Goal: Navigation & Orientation: Find specific page/section

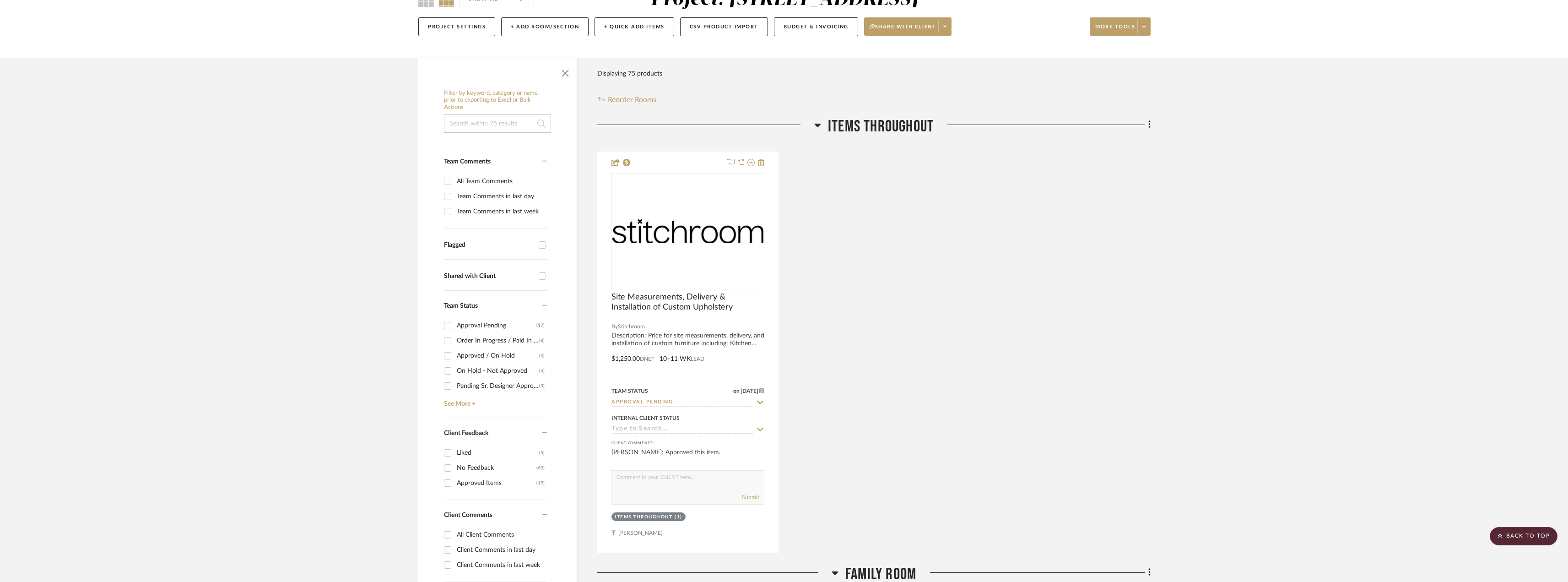
scroll to position [46, 0]
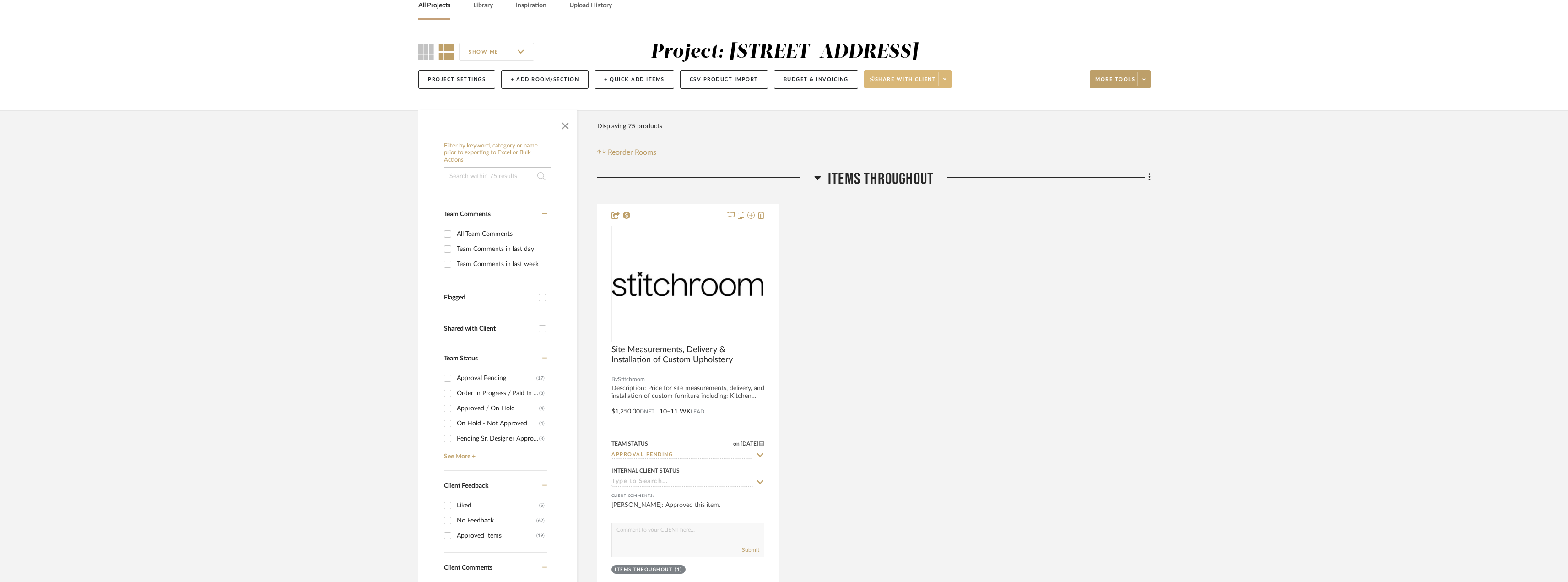
click at [951, 78] on span at bounding box center [944, 79] width 13 height 13
click at [898, 106] on span "Preview Client Dashboard" at bounding box center [911, 105] width 78 height 8
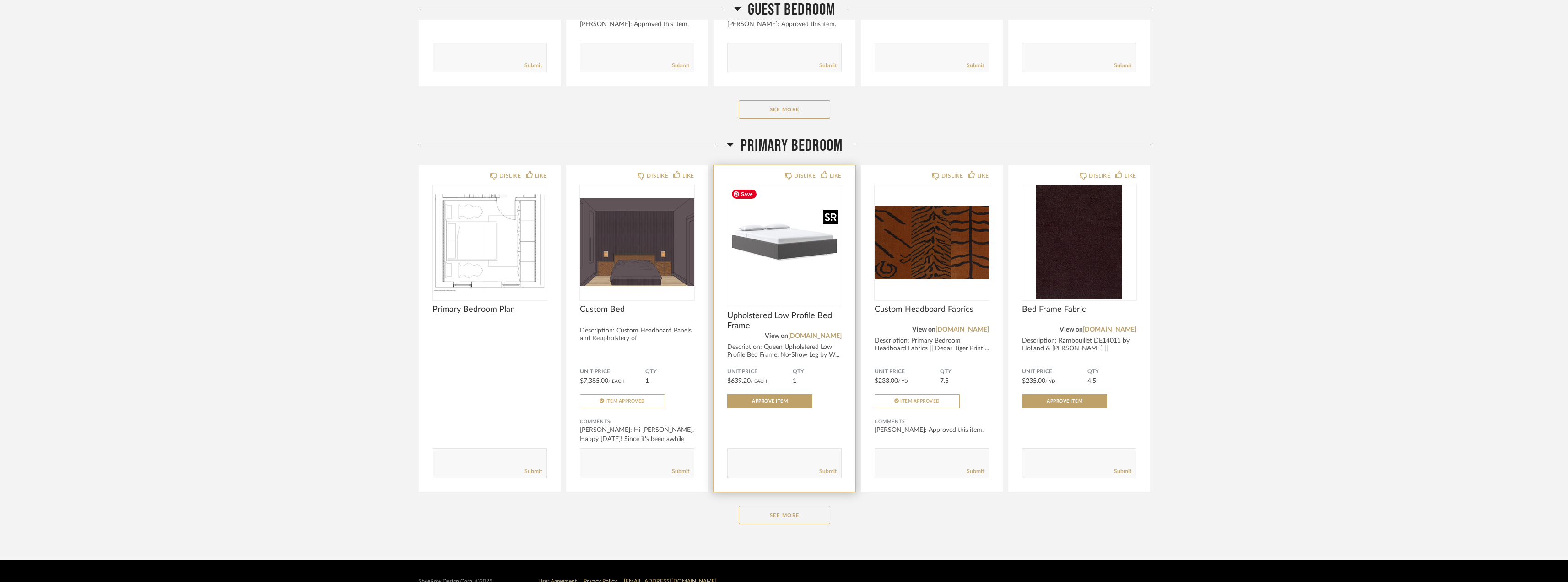
scroll to position [2695, 0]
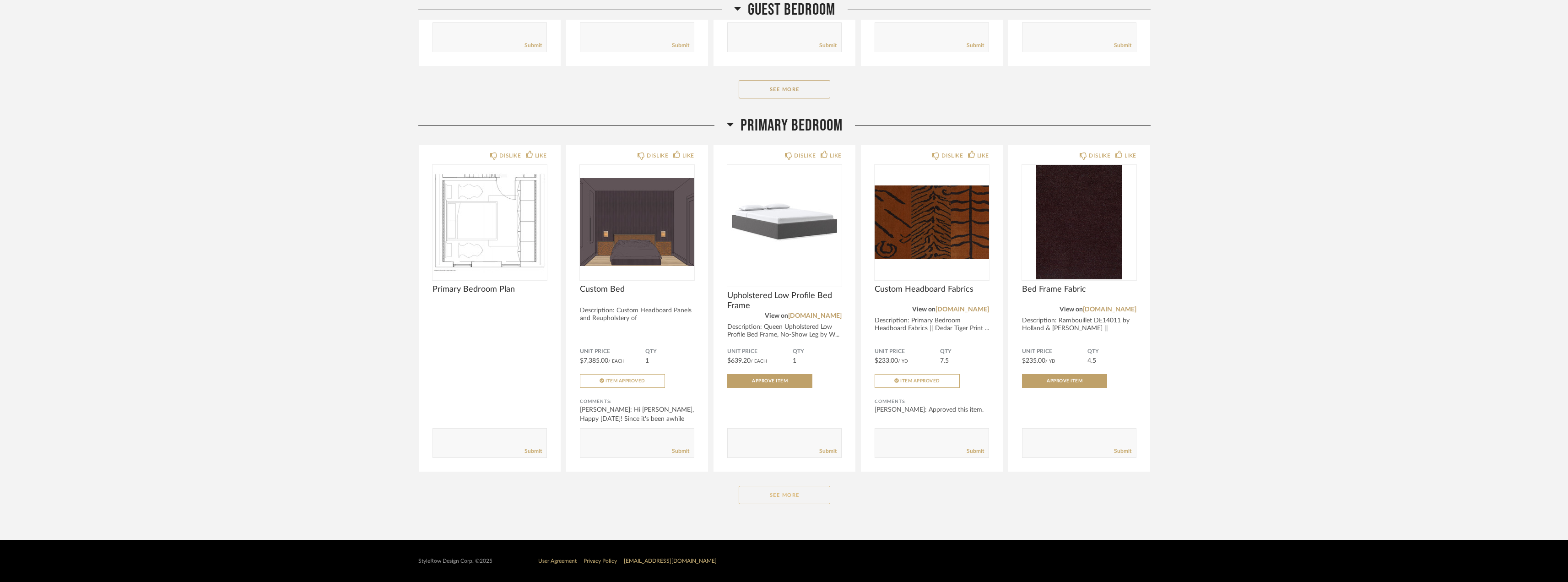
click at [794, 499] on button "See More" at bounding box center [785, 495] width 92 height 18
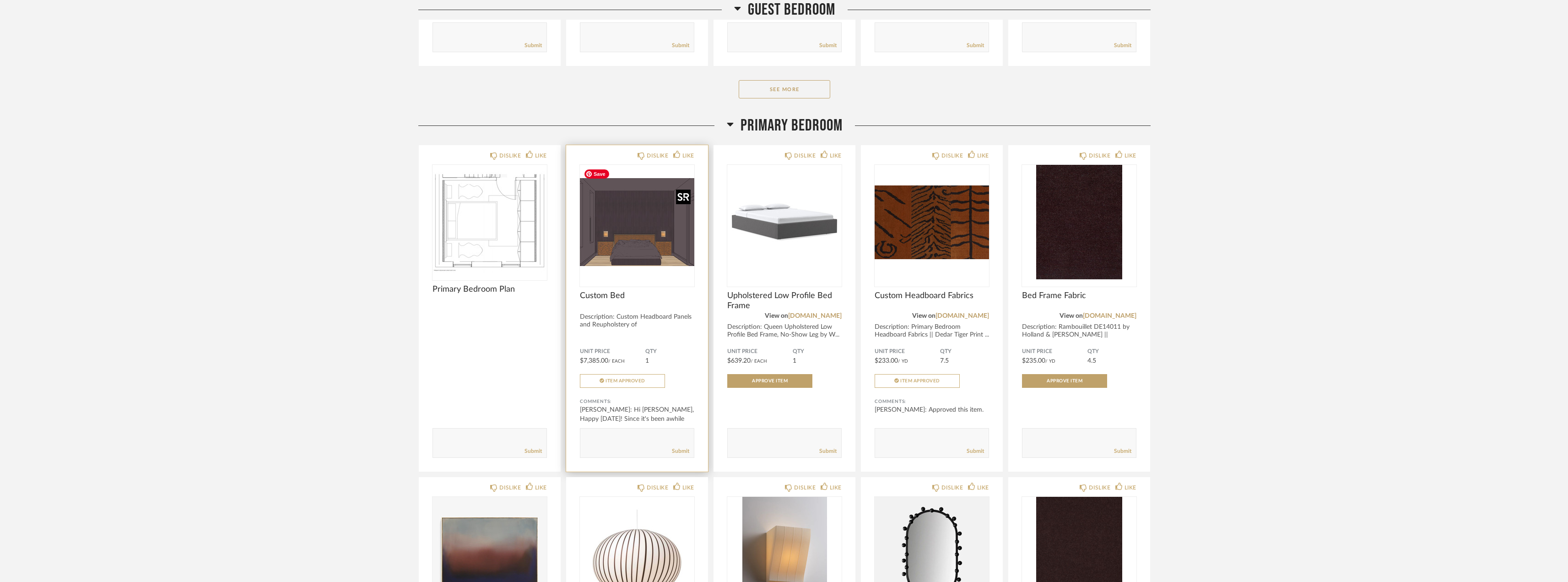
click at [635, 230] on img "0" at bounding box center [637, 222] width 114 height 114
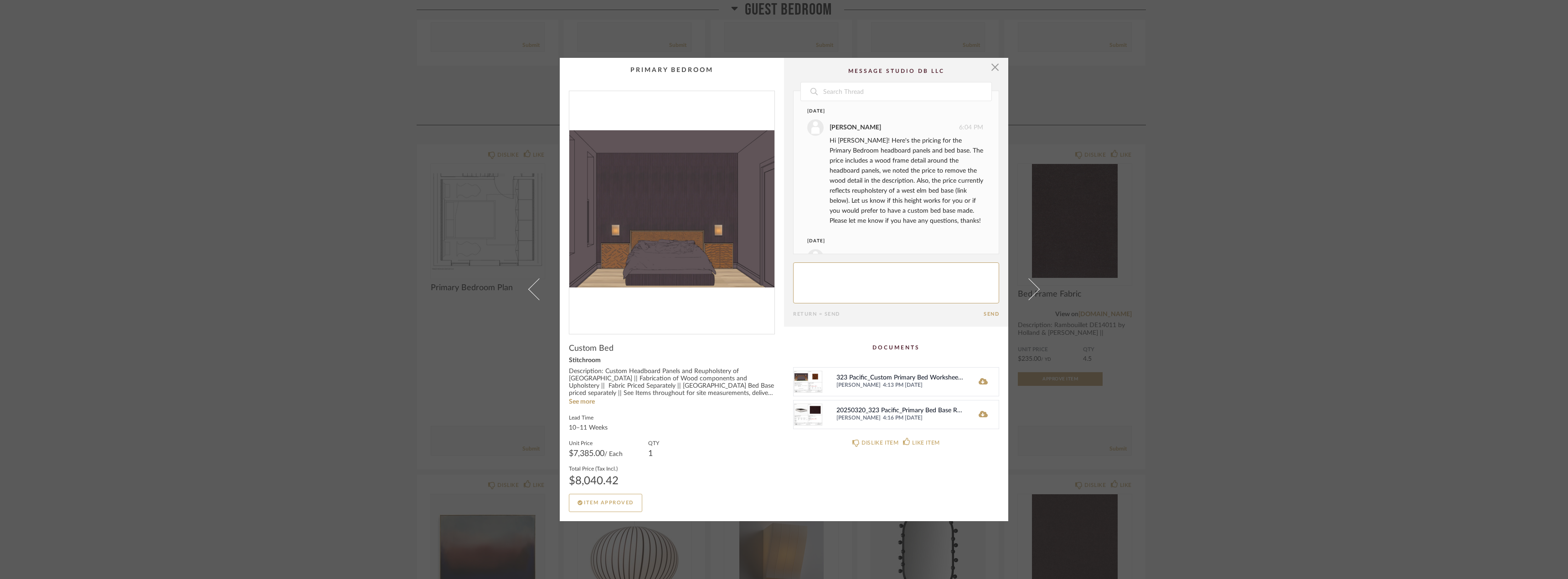
scroll to position [173, 0]
click at [1273, 284] on div "× Date March 28th Lauren Passaro 6:04 PM Hi Erin! Here's the pricing for the Pr…" at bounding box center [784, 290] width 1568 height 579
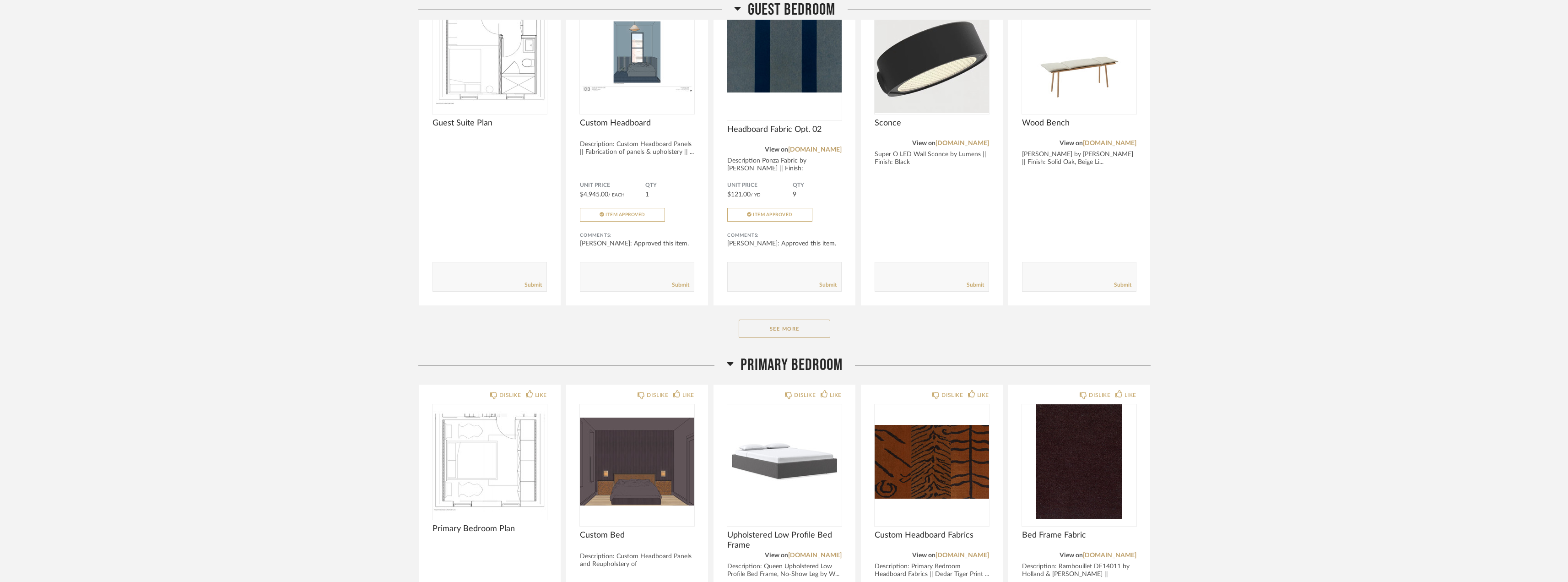
scroll to position [2135, 0]
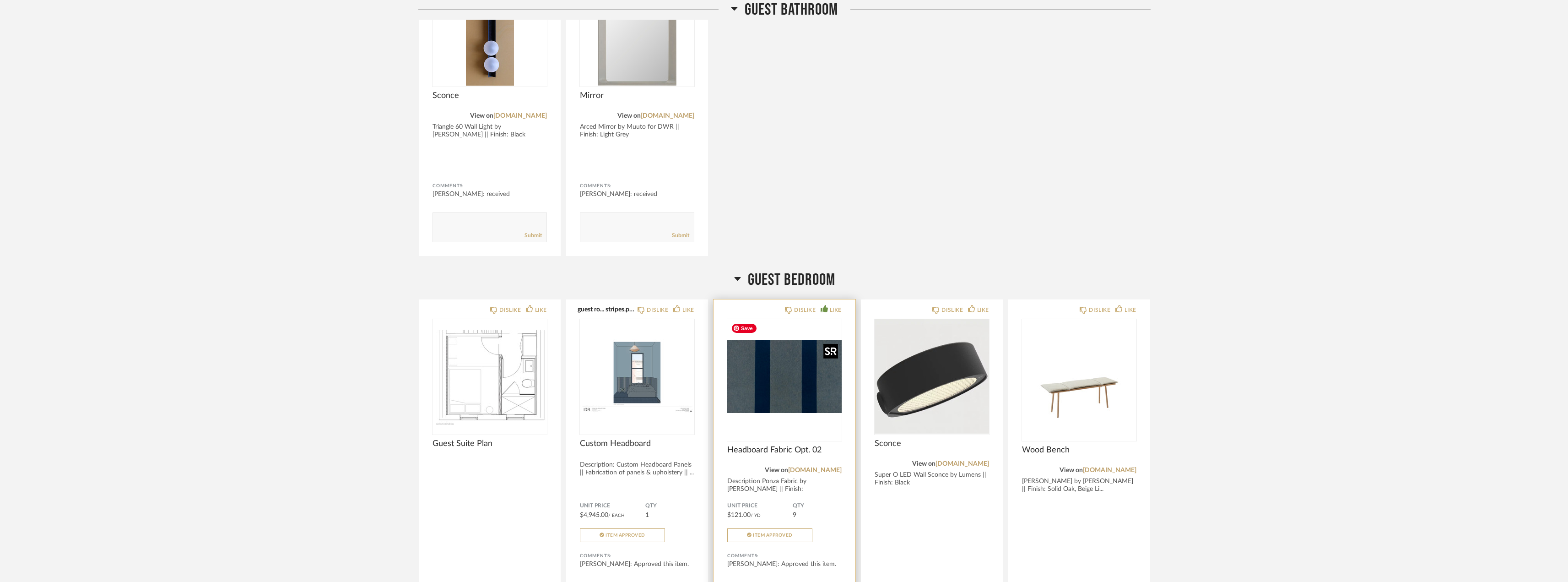
click at [779, 380] on img "0" at bounding box center [784, 376] width 114 height 114
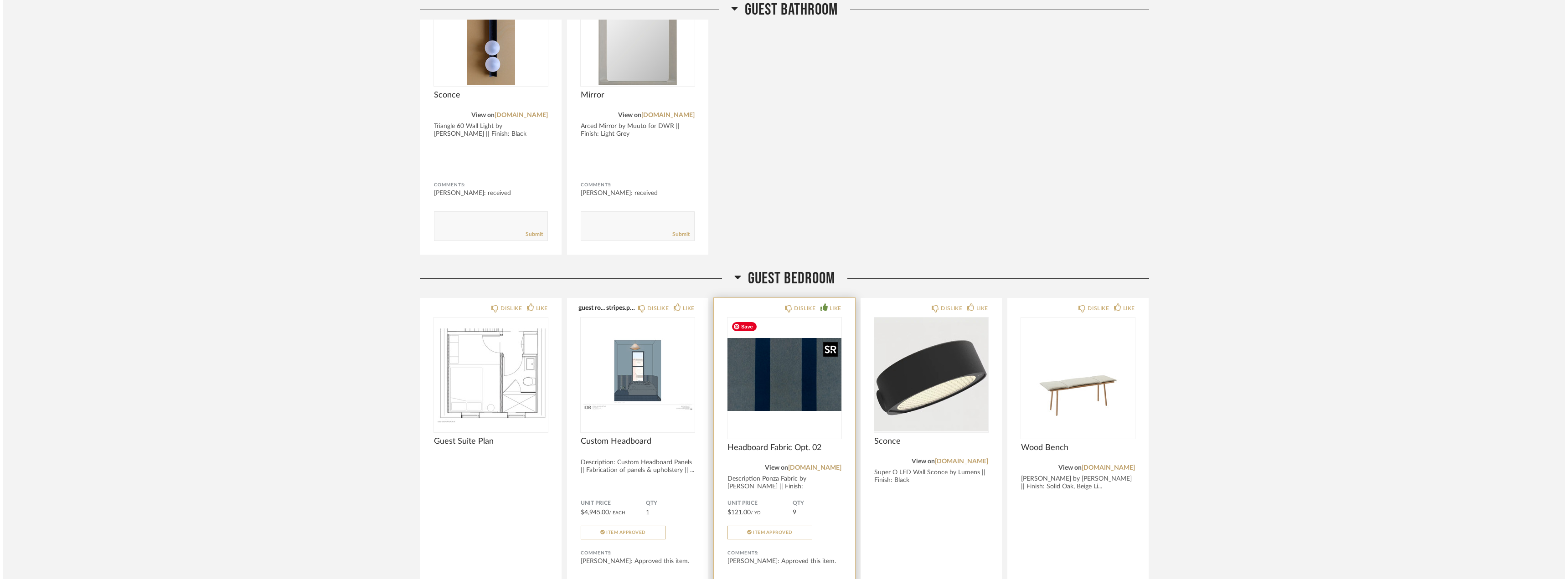
scroll to position [0, 0]
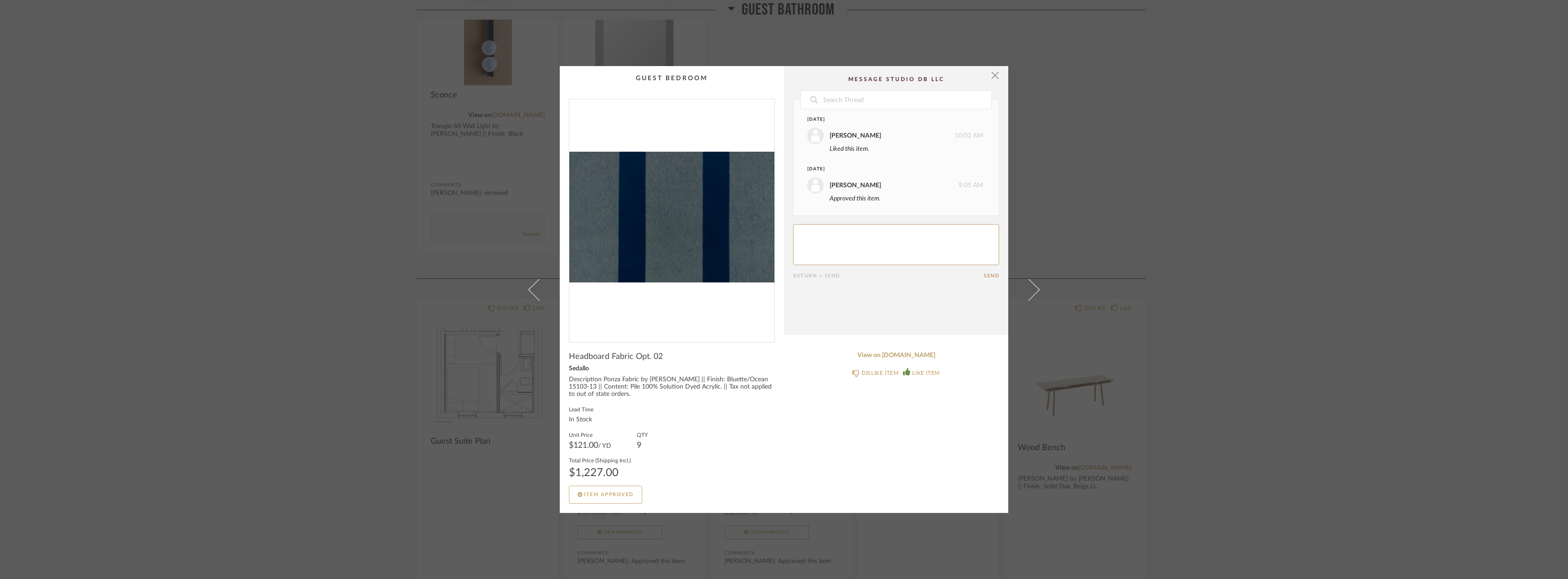
click at [1250, 250] on div "× Date March 21st erin anderson 10:02 AM Liked this item. September 26th erin a…" at bounding box center [784, 290] width 1568 height 579
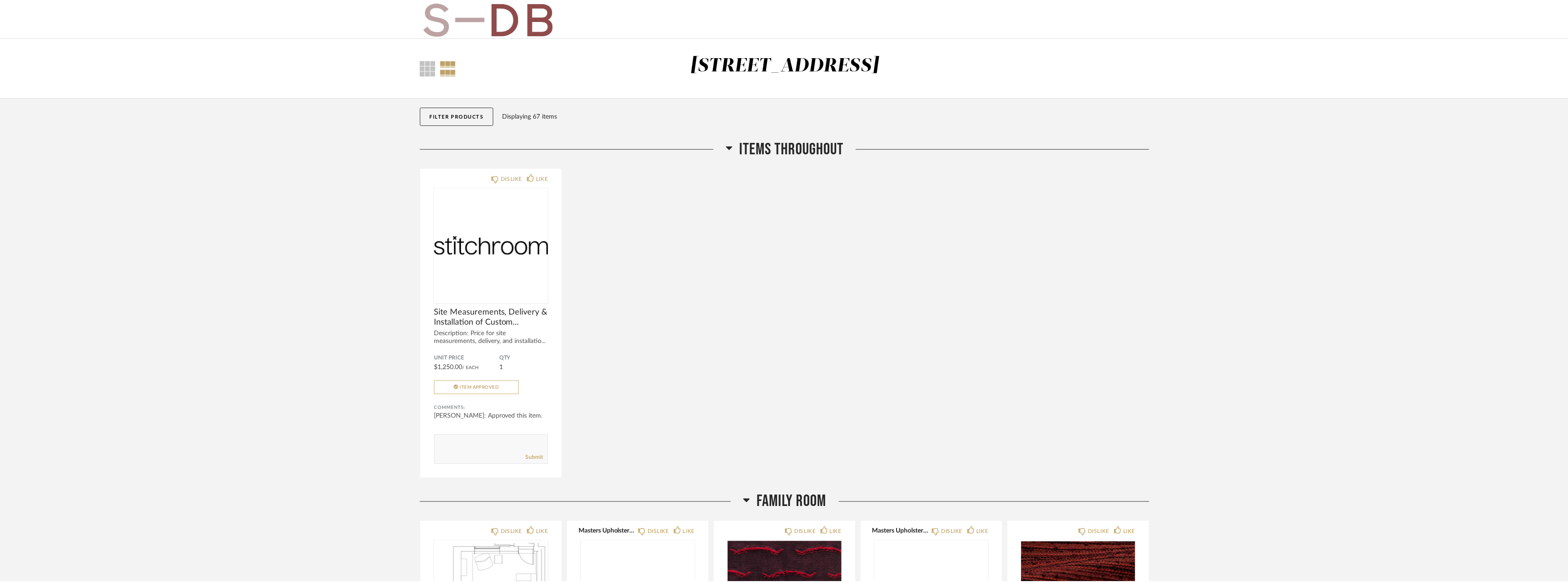
scroll to position [2135, 0]
